Goal: Find specific page/section: Find specific page/section

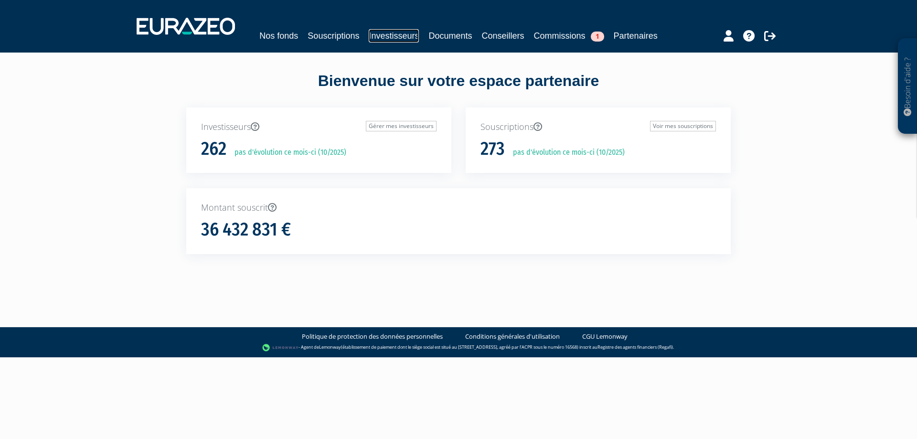
click at [369, 33] on link "Investisseurs" at bounding box center [394, 35] width 50 height 13
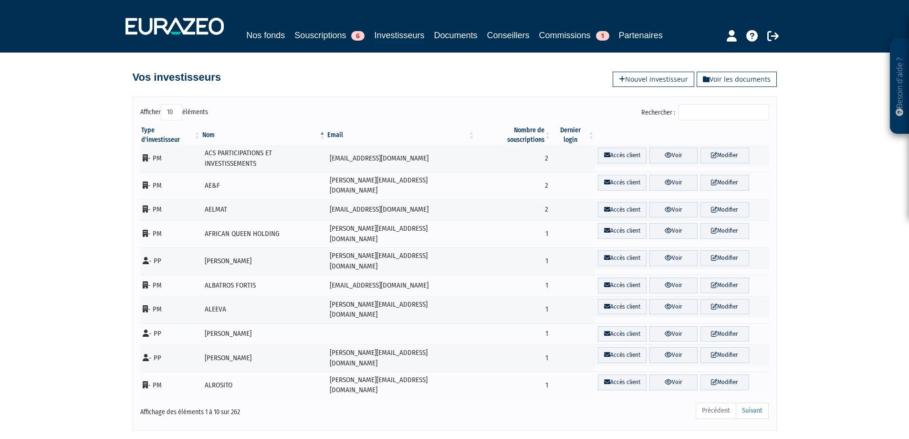
click at [719, 110] on input "Rechercher :" at bounding box center [724, 112] width 91 height 16
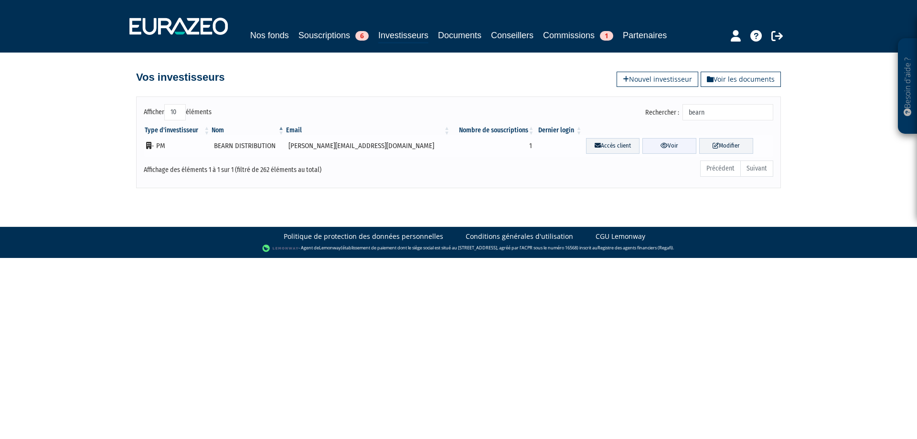
type input "bearn"
click at [660, 148] on icon at bounding box center [663, 145] width 7 height 6
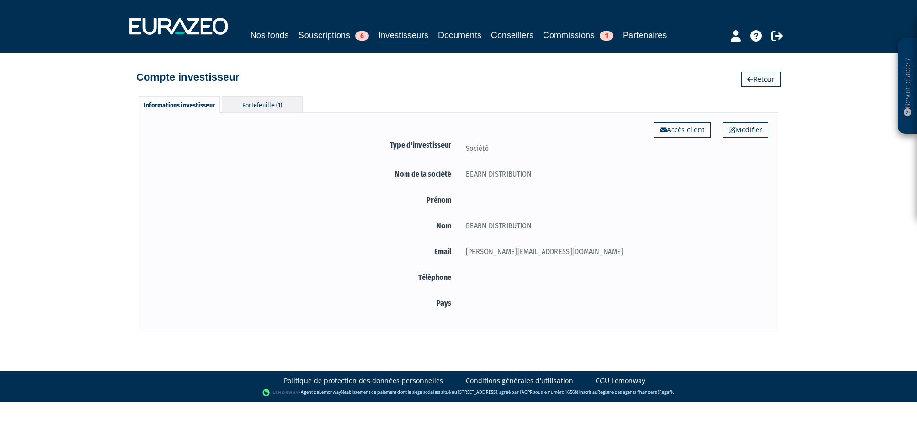
click at [258, 110] on div "Portefeuille (1)" at bounding box center [262, 104] width 81 height 16
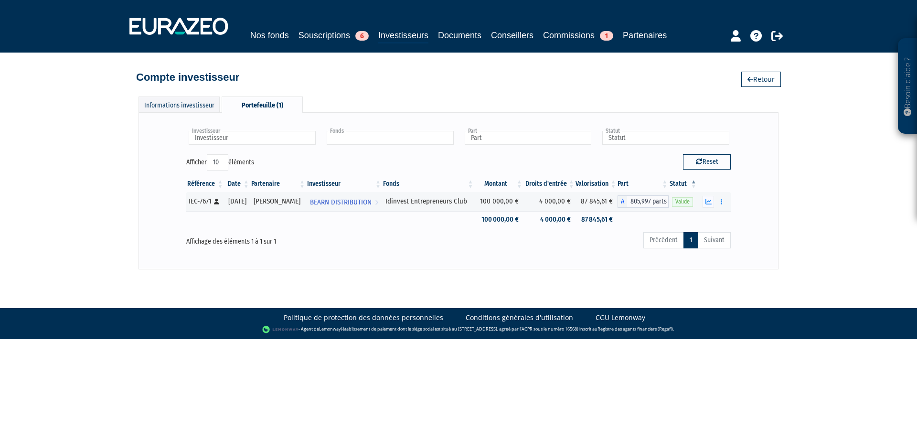
click at [388, 136] on input "text" at bounding box center [390, 138] width 127 height 14
type input "Fonds"
click at [666, 139] on input "text" at bounding box center [665, 138] width 127 height 14
type input "Statut"
click at [180, 106] on div "Informations investisseur" at bounding box center [178, 104] width 81 height 16
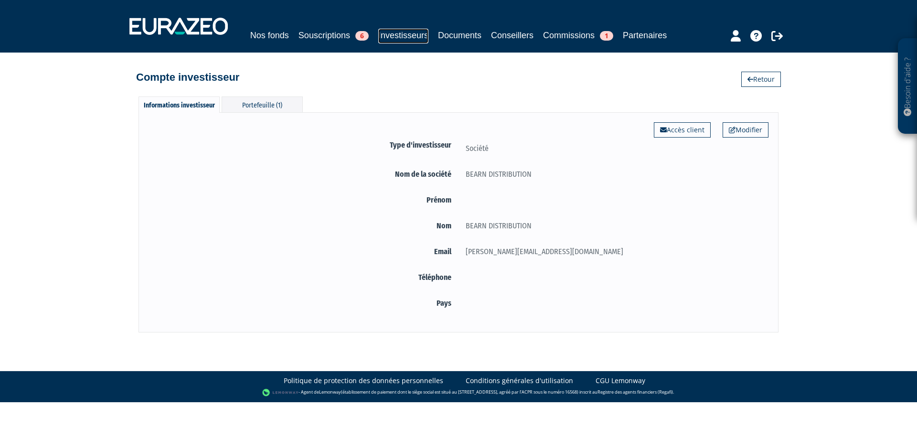
click at [388, 38] on link "Investisseurs" at bounding box center [403, 36] width 50 height 15
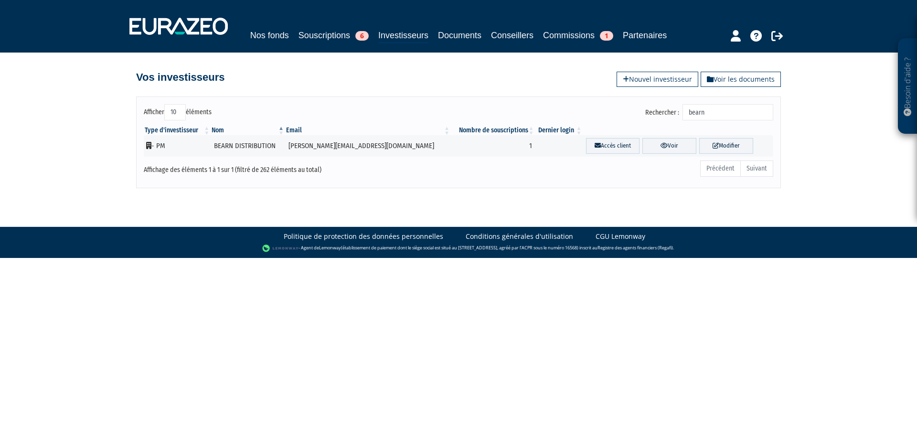
drag, startPoint x: 727, startPoint y: 114, endPoint x: 650, endPoint y: 113, distance: 77.3
click at [649, 114] on div "Rechercher : bearn" at bounding box center [618, 113] width 307 height 19
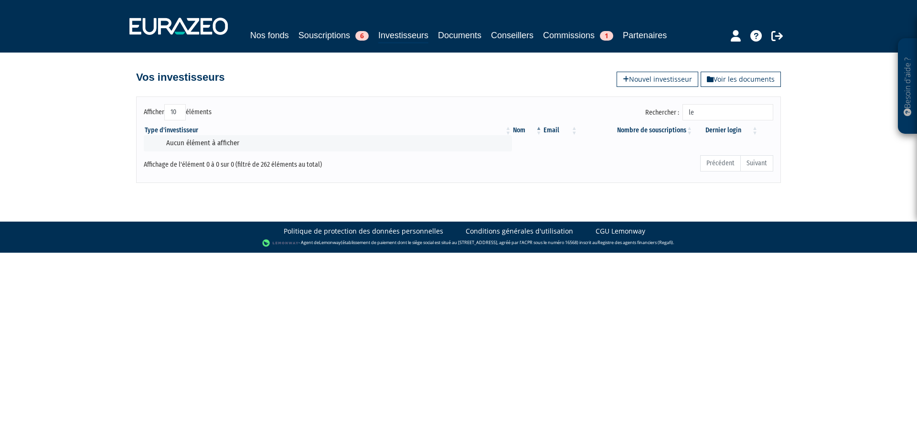
type input "l"
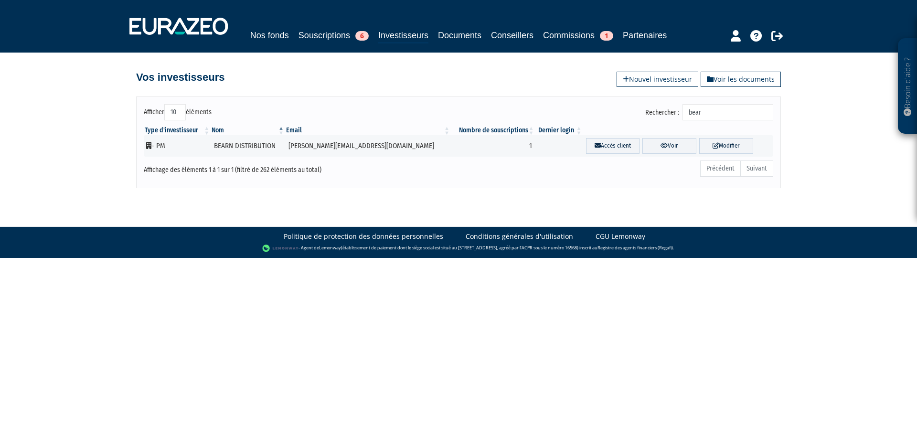
type input "bearn"
click at [645, 145] on link "Voir" at bounding box center [669, 146] width 54 height 16
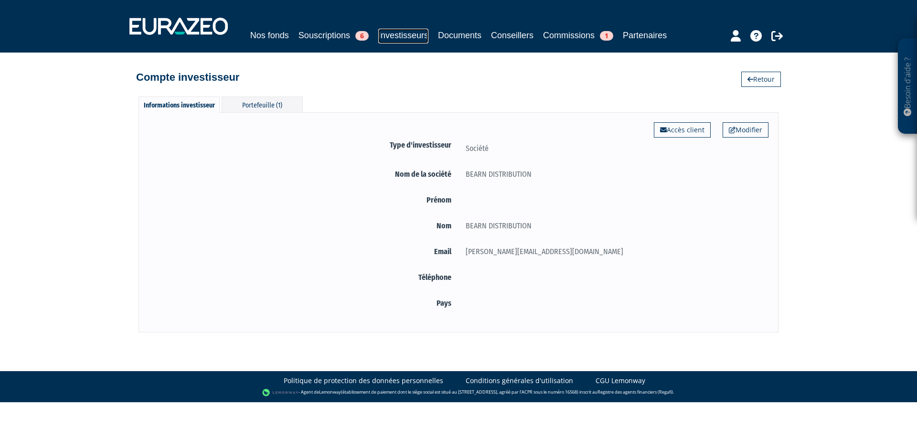
click at [393, 37] on link "Investisseurs" at bounding box center [403, 36] width 50 height 15
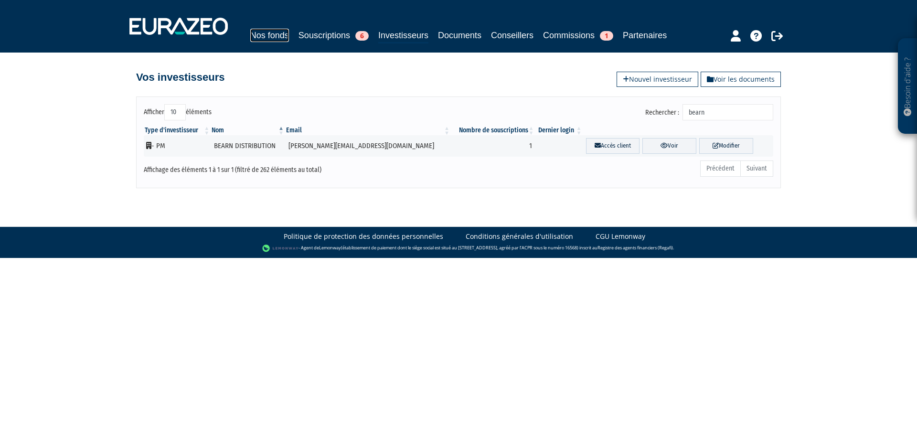
click at [264, 33] on link "Nos fonds" at bounding box center [269, 35] width 39 height 13
